Goal: Transaction & Acquisition: Purchase product/service

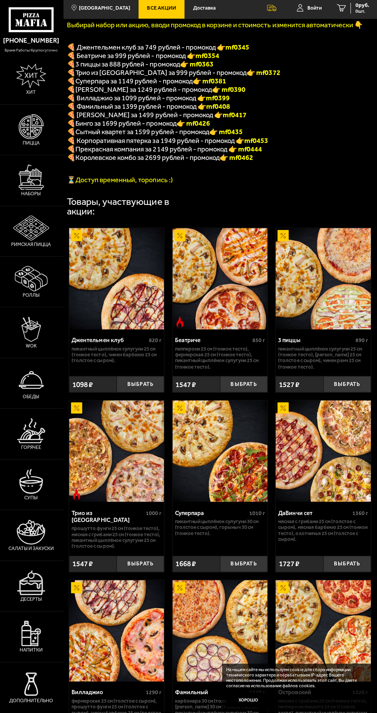
scroll to position [152, 0]
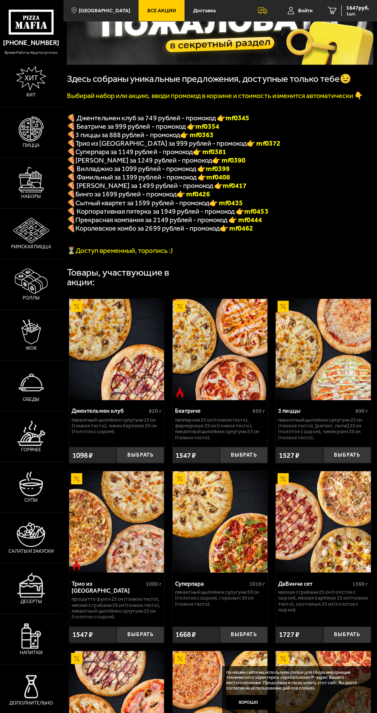
scroll to position [81, 0]
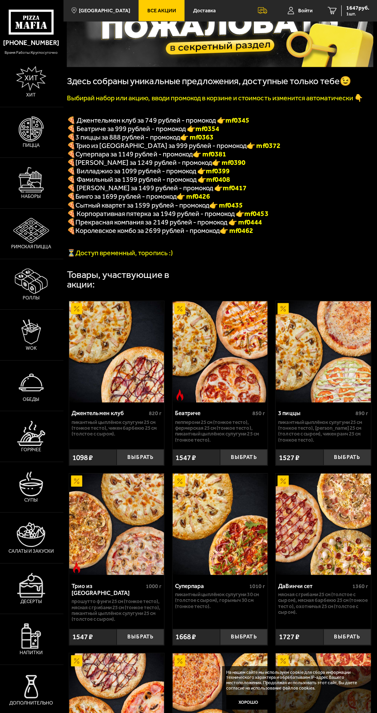
click at [353, 12] on span "1 шт." at bounding box center [357, 14] width 23 height 5
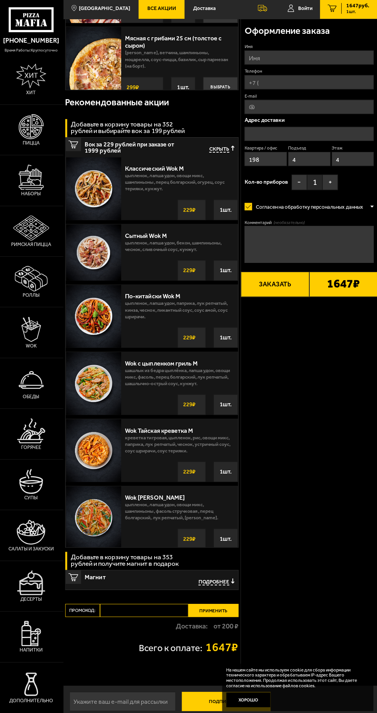
click at [135, 610] on input "Промокод:" at bounding box center [145, 610] width 88 height 13
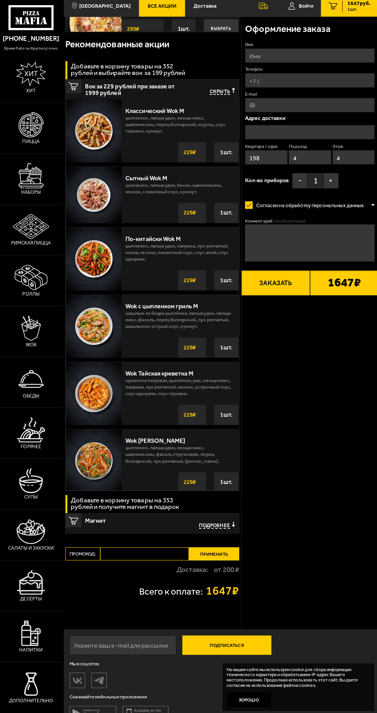
scroll to position [361, 0]
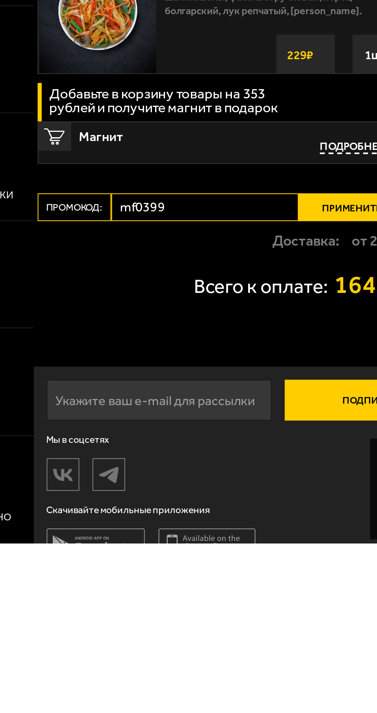
type input "mf0399"
click at [212, 551] on button "Применить" at bounding box center [214, 554] width 50 height 13
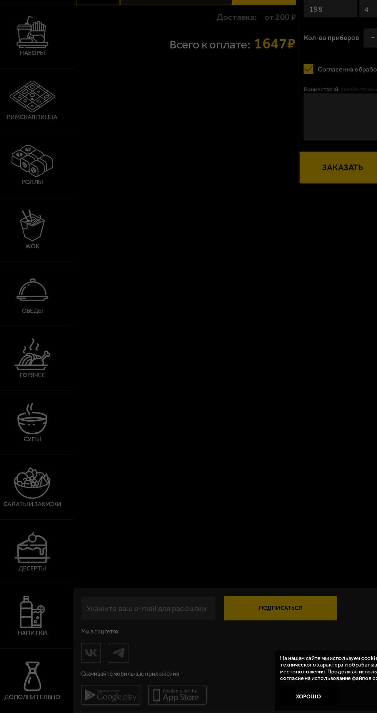
scroll to position [54, 0]
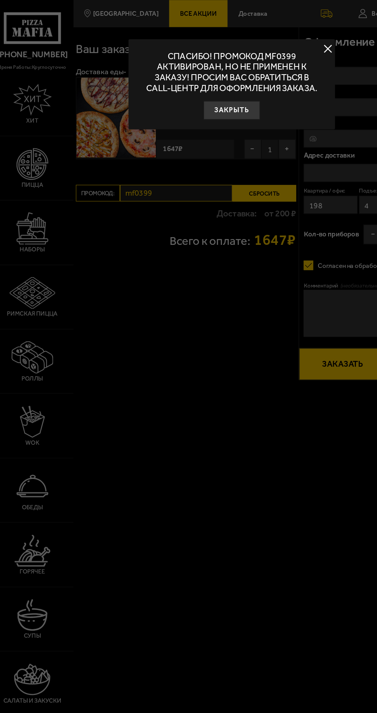
click at [191, 89] on button "Закрыть" at bounding box center [188, 86] width 44 height 15
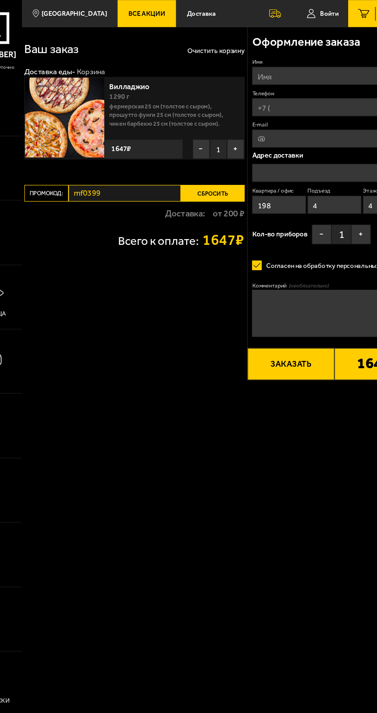
scroll to position [0, 0]
